Goal: Register for event/course

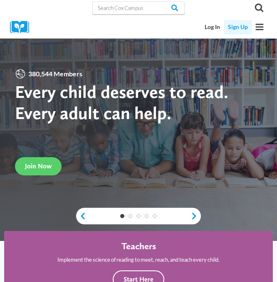
click at [238, 28] on link "Sign Up" at bounding box center [237, 27] width 28 height 15
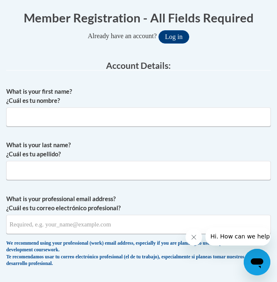
scroll to position [208, 0]
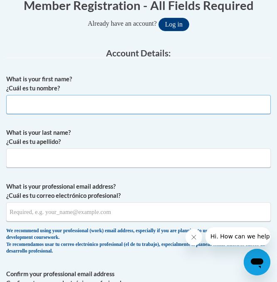
click at [104, 105] on input "What is your first name? ¿Cuál es tu nombre?" at bounding box center [138, 104] width 264 height 19
type input "Emma"
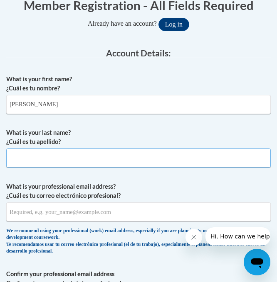
click at [40, 153] on input "What is your last name? ¿Cuál es tu apellido?" at bounding box center [138, 158] width 264 height 19
type input "Johnson"
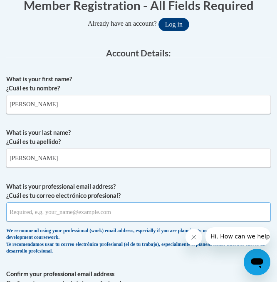
click at [66, 213] on input "What is your professional email address? ¿Cuál es tu correo electrónico profesi…" at bounding box center [138, 212] width 264 height 19
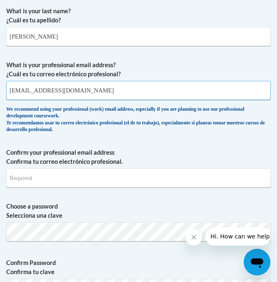
scroll to position [332, 0]
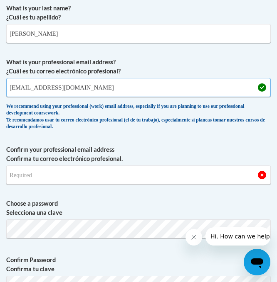
type input "ejohns21@my.athens.edu"
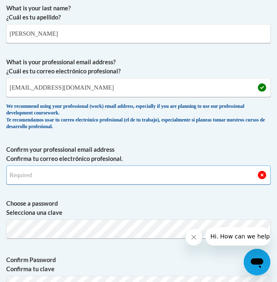
click at [46, 179] on input "Confirm your professional email address Confirma tu correo electrónico profesio…" at bounding box center [138, 175] width 264 height 19
type input "ejohns21@my.athens.edu"
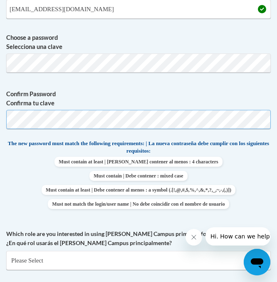
scroll to position [457, 0]
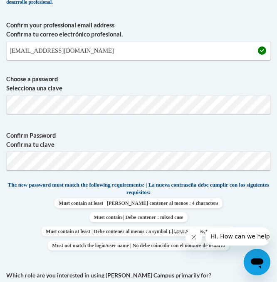
click at [21, 199] on p "The new password must match the following requirements: | La nueva contraseña d…" at bounding box center [138, 190] width 264 height 17
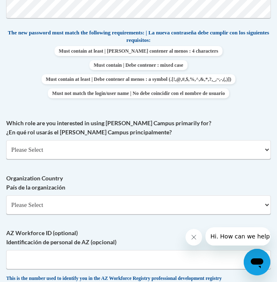
scroll to position [623, 0]
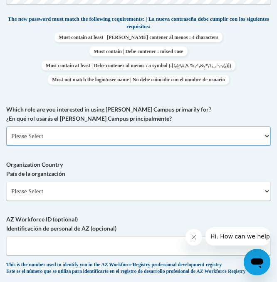
click at [69, 131] on select "Please Select College/University | Colegio/Universidad Community/Nonprofit Part…" at bounding box center [138, 136] width 264 height 19
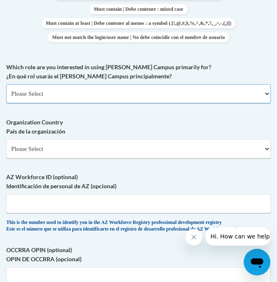
scroll to position [665, 0]
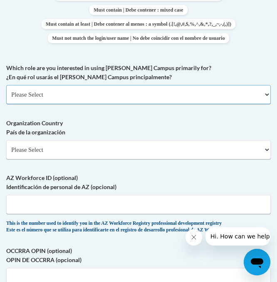
click at [45, 86] on select "Please Select College/University | Colegio/Universidad Community/Nonprofit Part…" at bounding box center [138, 94] width 264 height 19
select select "5a18ea06-2b54-4451-96f2-d152daf9eac5"
click at [6, 85] on select "Please Select College/University | Colegio/Universidad Community/Nonprofit Part…" at bounding box center [138, 94] width 264 height 19
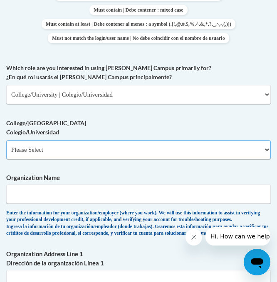
click at [36, 156] on select "Please Select College/University Staff | Empleado universitario College/Univers…" at bounding box center [138, 149] width 264 height 19
select select "99b32b07-cffc-426c-8bf6-0cd77760d84b"
click at [6, 140] on select "Please Select College/University Staff | Empleado universitario College/Univers…" at bounding box center [138, 149] width 264 height 19
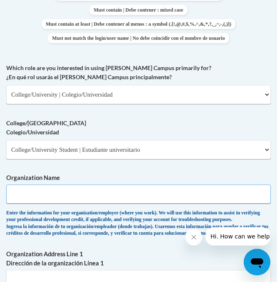
click at [27, 194] on input "Organization Name" at bounding box center [138, 194] width 264 height 19
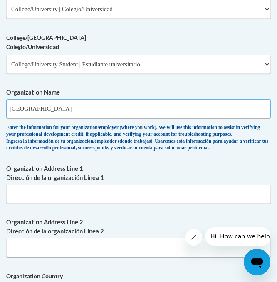
scroll to position [789, 0]
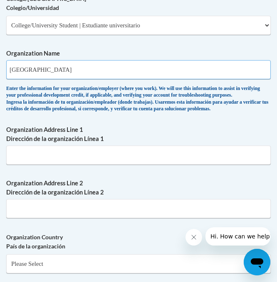
type input "Athen State University"
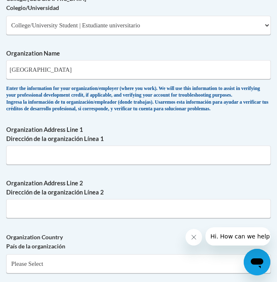
click at [140, 113] on div "Enter the information for your organization/employer (where you work). We will …" at bounding box center [138, 99] width 264 height 27
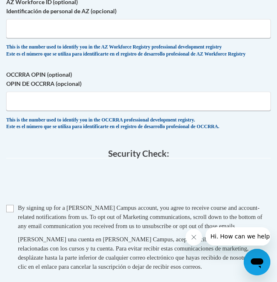
scroll to position [955, 0]
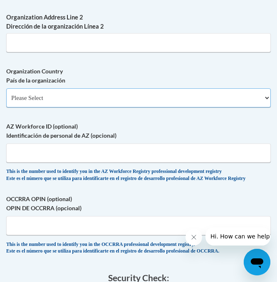
click at [71, 107] on select "Please Select United States | Estados Unidos Outside of the United States | Fue…" at bounding box center [138, 97] width 264 height 19
select select "ad49bcad-a171-4b2e-b99c-48b446064914"
click at [6, 102] on select "Please Select United States | Estados Unidos Outside of the United States | Fue…" at bounding box center [138, 97] width 264 height 19
select select
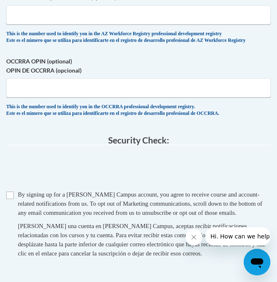
scroll to position [1288, 0]
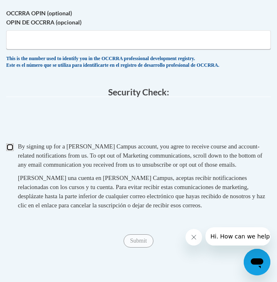
click at [11, 151] on input "Checkbox" at bounding box center [9, 147] width 7 height 7
checkbox input "true"
click at [135, 248] on input "Submit" at bounding box center [138, 241] width 30 height 13
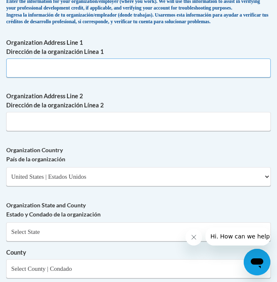
scroll to position [824, 0]
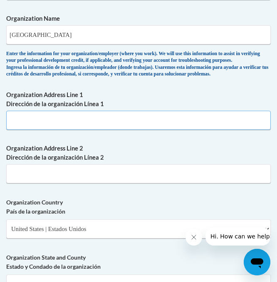
paste input "300 N Beaty St, Athens, AL 35611"
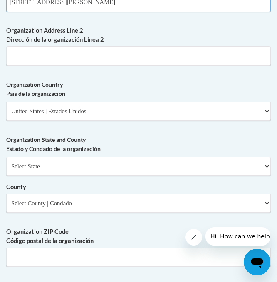
scroll to position [949, 0]
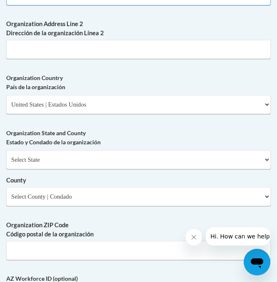
type input "300 N Beaty St, Athens, AL 35611"
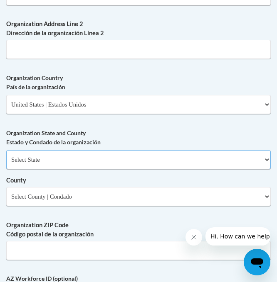
click at [68, 169] on select "Select State Alabama Alaska Arizona Arkansas California Colorado Connecticut De…" at bounding box center [138, 159] width 264 height 19
select select "Alabama"
click at [6, 164] on select "Select State Alabama Alaska Arizona Arkansas California Colorado Connecticut De…" at bounding box center [138, 159] width 264 height 19
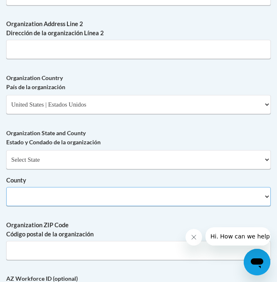
click at [49, 206] on select "County" at bounding box center [138, 196] width 264 height 19
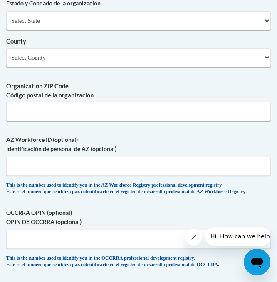
scroll to position [1084, 0]
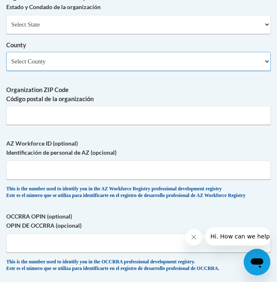
click at [72, 71] on select "Select County Autauga Baldwin Barbour Bibb Blount Bullock Butler Calhoun Chambe…" at bounding box center [138, 61] width 264 height 19
select select "Limestone"
click at [6, 65] on select "Select County Autauga Baldwin Barbour Bibb Blount Bullock Butler Calhoun Chambe…" at bounding box center [138, 61] width 264 height 19
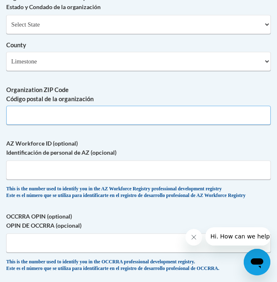
click at [63, 125] on input "Organization ZIP Code Código postal de la organización" at bounding box center [138, 115] width 264 height 19
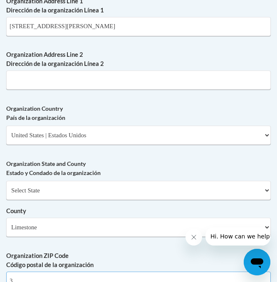
scroll to position [935, 0]
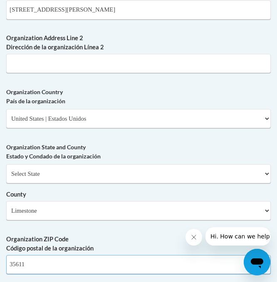
type input "35611"
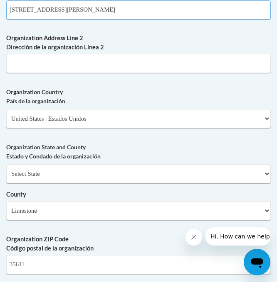
drag, startPoint x: 152, startPoint y: 22, endPoint x: 143, endPoint y: 18, distance: 10.2
click at [143, 18] on input "300 N Beaty St, Athens, AL 35611" at bounding box center [138, 9] width 264 height 19
drag, startPoint x: 131, startPoint y: 26, endPoint x: 53, endPoint y: 32, distance: 77.9
click at [53, 20] on input "300 N Beaty St, Athens, AL 35611" at bounding box center [138, 9] width 264 height 19
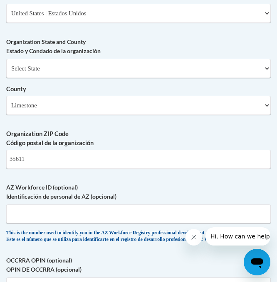
scroll to position [1101, 0]
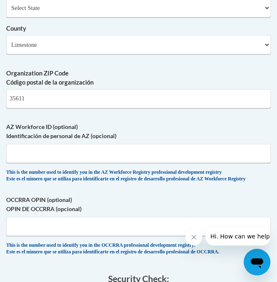
type input "300 N Beaty St"
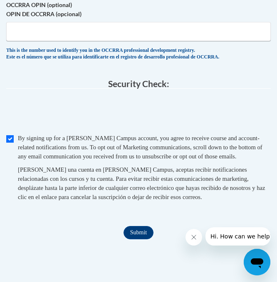
scroll to position [1308, 0]
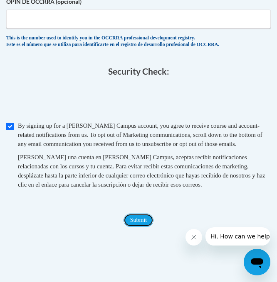
click at [128, 227] on input "Submit" at bounding box center [138, 220] width 30 height 13
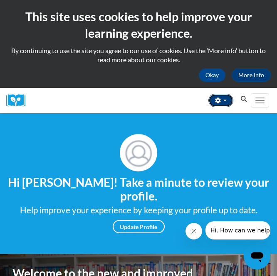
click at [226, 96] on button "button" at bounding box center [220, 100] width 25 height 13
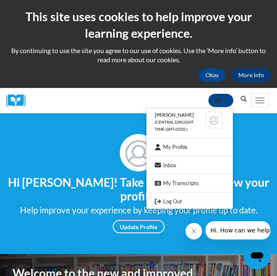
click at [114, 93] on div "[PERSON_NAME] (Central Daylight Time GMT-0500 ) My Profile Inbox My Transcripts…" at bounding box center [140, 100] width 218 height 25
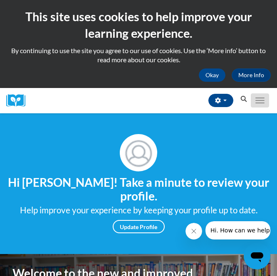
click at [252, 106] on button "Toggle navigation" at bounding box center [259, 100] width 18 height 14
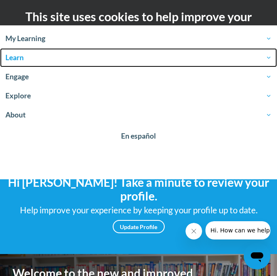
click at [28, 59] on span "Learn" at bounding box center [138, 58] width 266 height 10
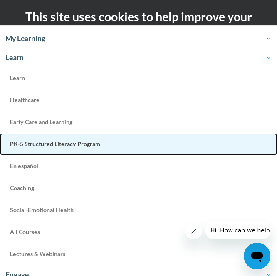
click at [85, 145] on span "PK-5 Structured Literacy Program" at bounding box center [55, 143] width 90 height 7
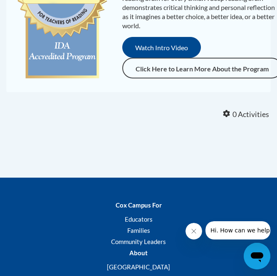
scroll to position [166, 0]
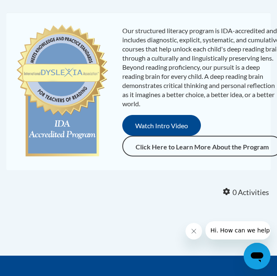
drag, startPoint x: 140, startPoint y: 214, endPoint x: 120, endPoint y: 231, distance: 26.2
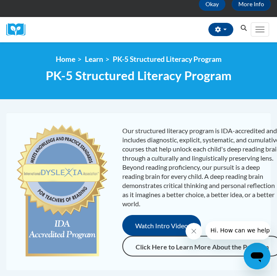
scroll to position [49, 0]
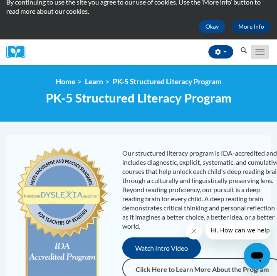
click at [257, 54] on button "Toggle navigation" at bounding box center [259, 52] width 18 height 14
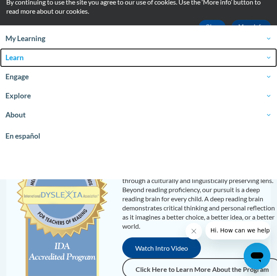
click at [30, 58] on span "Learn" at bounding box center [138, 58] width 266 height 10
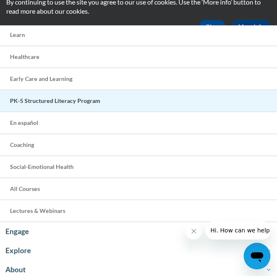
scroll to position [28, 0]
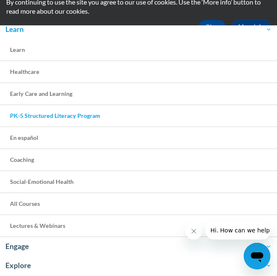
click at [65, 115] on span "PK-5 Structured Literacy Program" at bounding box center [55, 115] width 90 height 7
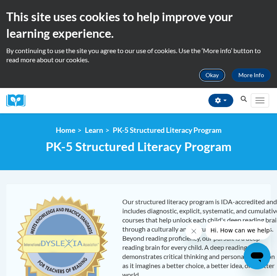
click at [209, 73] on button "Okay" at bounding box center [212, 75] width 27 height 13
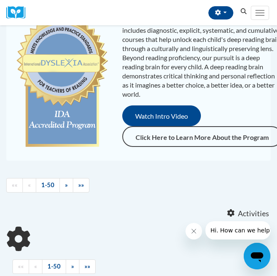
scroll to position [125, 0]
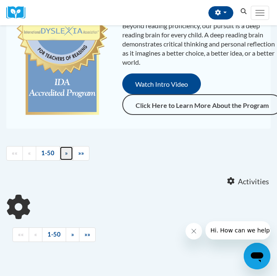
click at [62, 153] on link "»" at bounding box center [66, 153] width 14 height 15
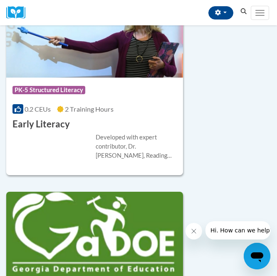
scroll to position [665, 0]
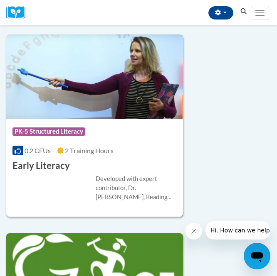
click at [93, 135] on div "Course Category: PK-5 Structured Literacy" at bounding box center [94, 132] width 164 height 19
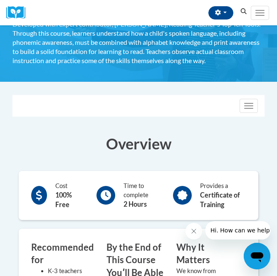
scroll to position [42, 0]
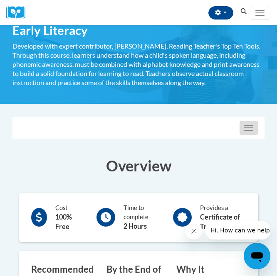
drag, startPoint x: 248, startPoint y: 126, endPoint x: 253, endPoint y: 123, distance: 6.1
click at [253, 124] on button "Toggle navigation" at bounding box center [248, 128] width 18 height 14
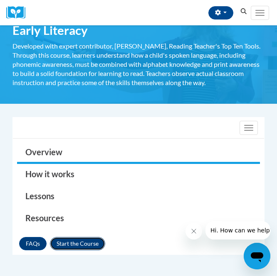
click at [80, 239] on button "Enroll" at bounding box center [77, 243] width 55 height 13
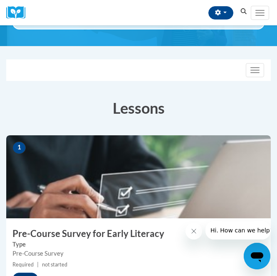
scroll to position [42, 0]
